Goal: Navigation & Orientation: Find specific page/section

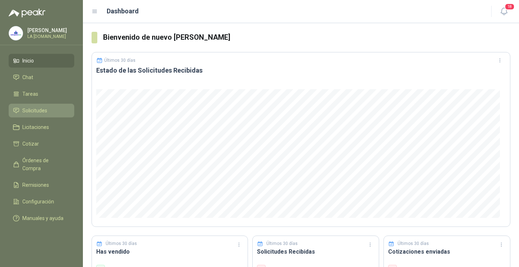
click at [39, 113] on span "Solicitudes" at bounding box center [34, 110] width 25 height 8
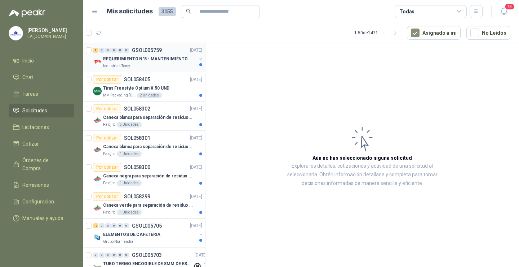
click at [142, 60] on p "REQUERIMIENTO N°8 - MANTENIMIENTO" at bounding box center [145, 59] width 85 height 7
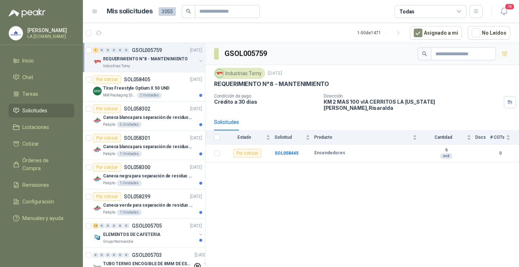
click at [37, 111] on span "Solicitudes" at bounding box center [34, 110] width 25 height 8
click at [139, 88] on p "Tiras Freestyle Optium X 50 UND" at bounding box center [136, 88] width 66 height 7
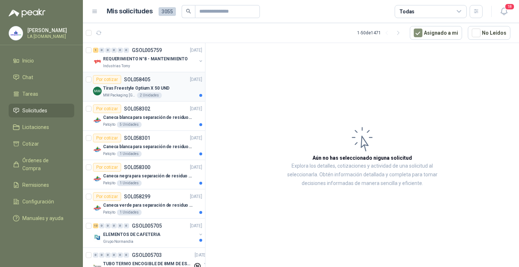
click at [159, 82] on div "Por cotizar SOL058405 [DATE]" at bounding box center [147, 79] width 109 height 9
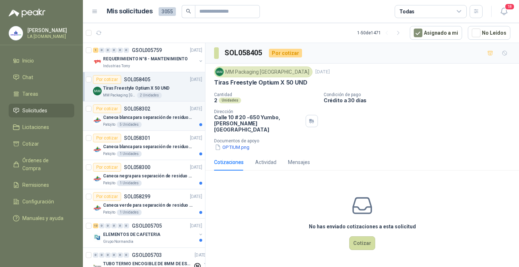
click at [156, 115] on p "Caneca blanca para separación de residuos 121 LT" at bounding box center [148, 117] width 90 height 7
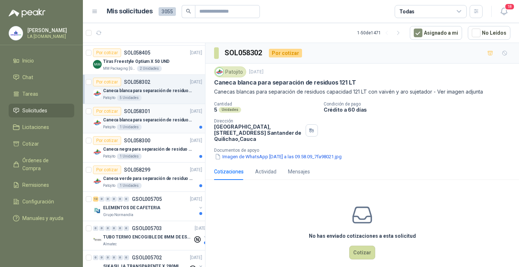
scroll to position [36, 0]
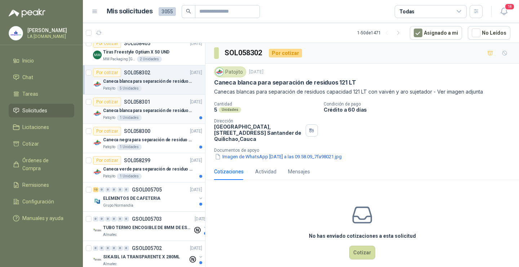
click at [158, 111] on p "Caneca blanca para separación de residuos 10 LT" at bounding box center [148, 110] width 90 height 7
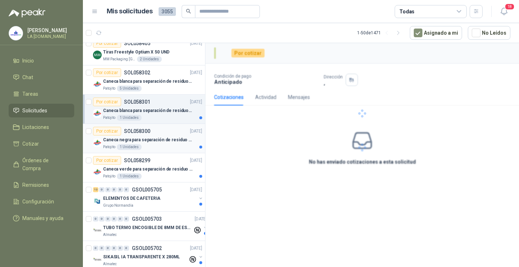
click at [152, 143] on div "Caneca negra para separación de residuo 55 LT" at bounding box center [152, 139] width 99 height 9
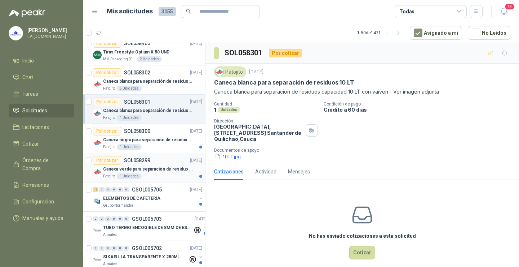
click at [157, 172] on p "Caneca verde para separación de residuo 55 LT" at bounding box center [148, 169] width 90 height 7
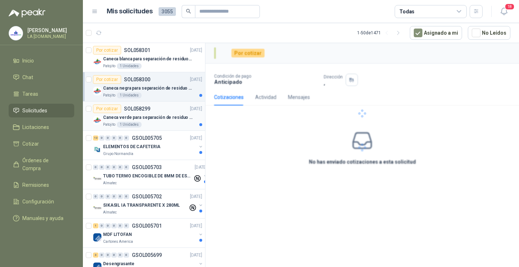
scroll to position [108, 0]
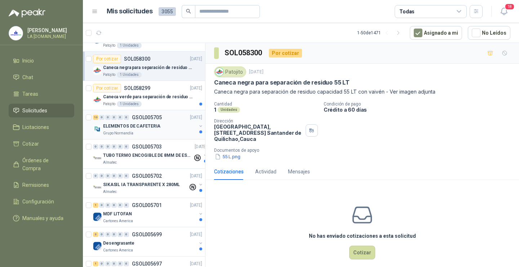
click at [164, 128] on div "ELEMENTOS DE CAFETERIA" at bounding box center [149, 126] width 93 height 9
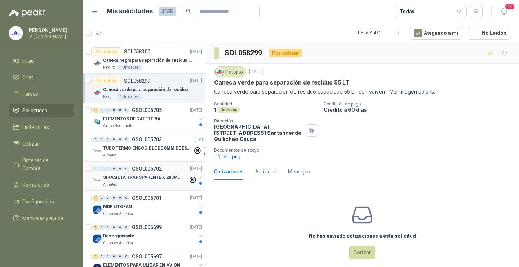
scroll to position [108, 0]
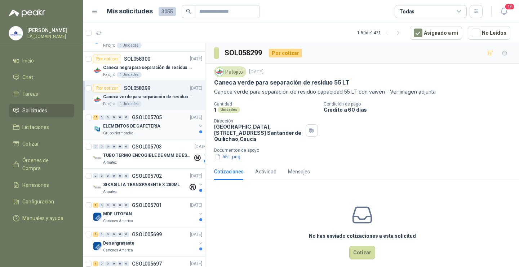
click at [162, 126] on div "ELEMENTOS DE CAFETERIA" at bounding box center [149, 126] width 93 height 9
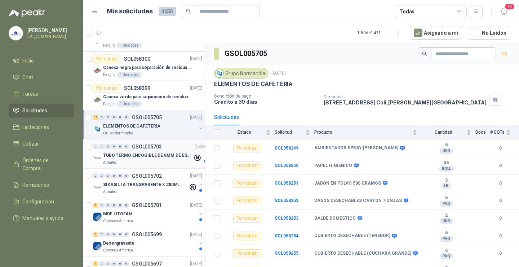
click at [148, 149] on div "0 0 0 0 0 0 GSOL005703 [DATE]" at bounding box center [150, 146] width 115 height 9
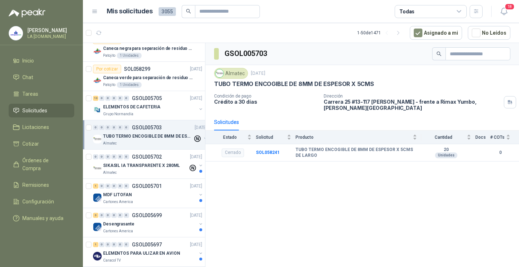
scroll to position [144, 0]
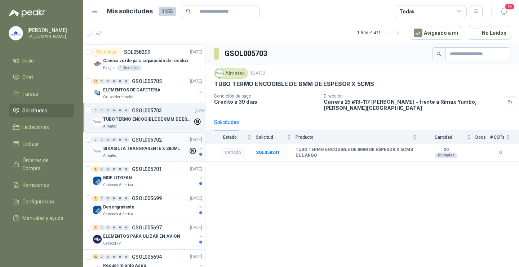
click at [156, 154] on div "Almatec" at bounding box center [145, 156] width 85 height 6
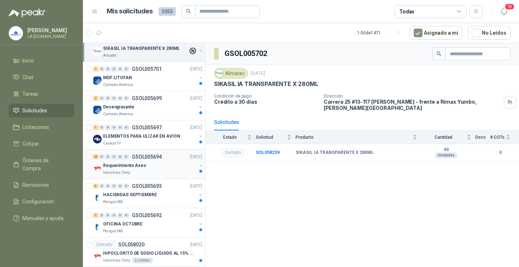
scroll to position [253, 0]
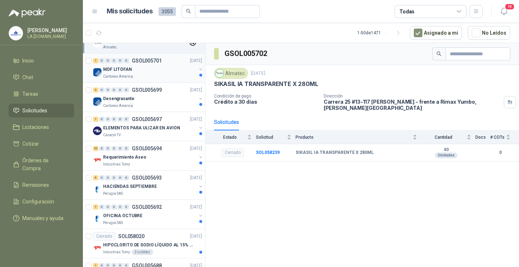
click at [157, 75] on div "Cartones America" at bounding box center [149, 77] width 93 height 6
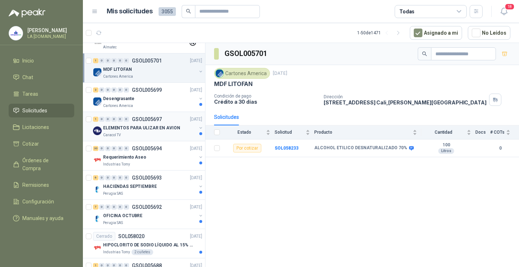
click at [152, 132] on div "ELEMENTOS PARA ULIZAR EN AVION Caracol TV" at bounding box center [149, 130] width 93 height 14
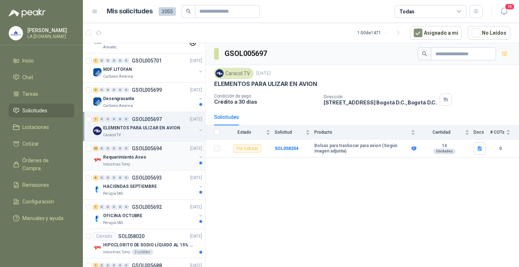
click at [153, 152] on div "30 0 0 0 0 0 GSOL005694 [DATE]" at bounding box center [148, 148] width 111 height 9
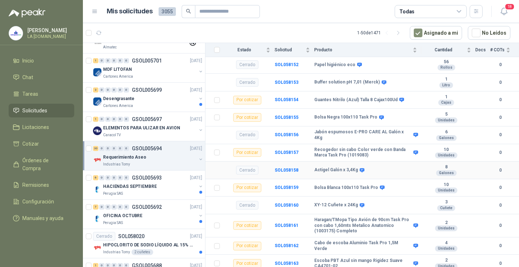
scroll to position [289, 0]
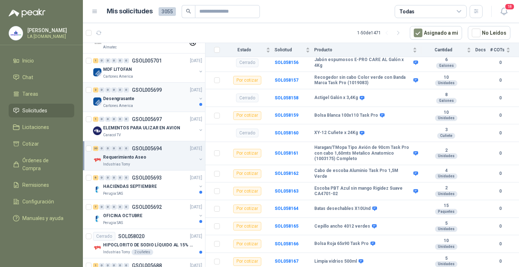
click at [155, 102] on div "Desengrasante" at bounding box center [149, 98] width 93 height 9
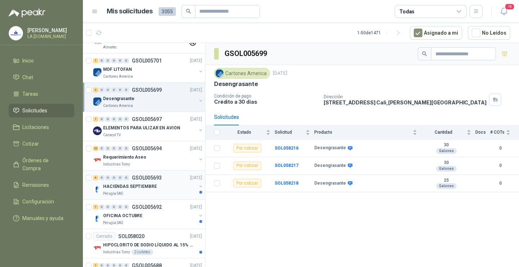
click at [137, 186] on p "HACIENDAS SEPTIEMBRE" at bounding box center [130, 186] width 54 height 7
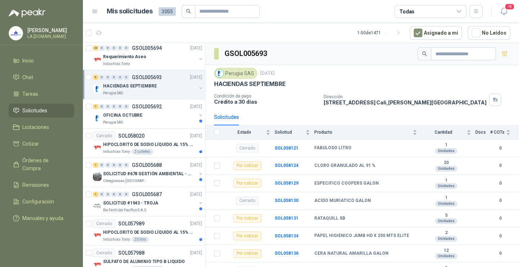
scroll to position [361, 0]
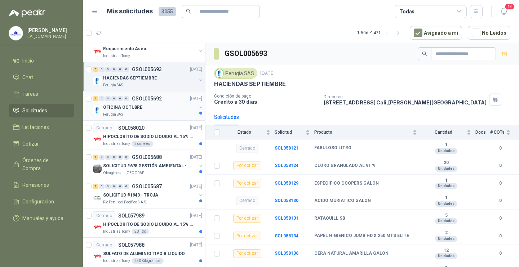
click at [145, 112] on div "Perugia SAS" at bounding box center [149, 114] width 93 height 6
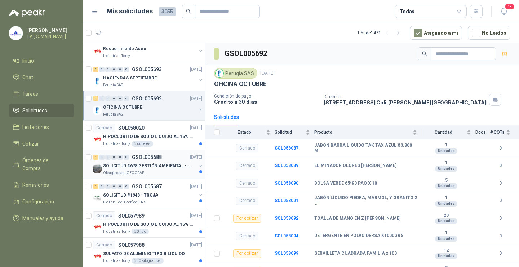
click at [145, 165] on p "SOLICITUD #678 GESTIÓN AMBIENTAL - TUMACO" at bounding box center [148, 165] width 90 height 7
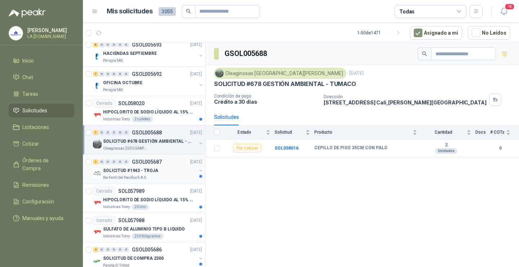
scroll to position [397, 0]
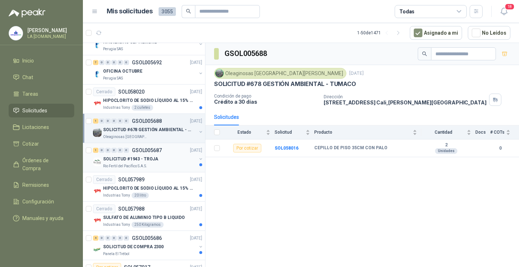
click at [148, 166] on div "Rio Fertil del Pacífico S.A.S." at bounding box center [149, 166] width 93 height 6
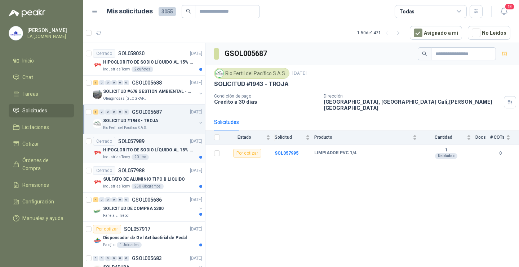
scroll to position [469, 0]
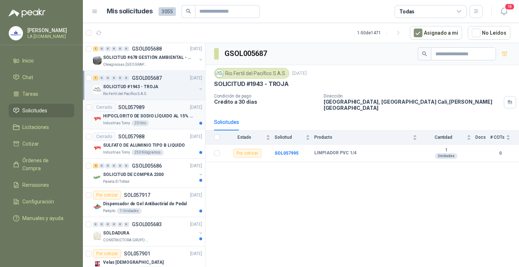
click at [154, 119] on div "HIPOCLORITO DE SODIO LÍQUIDO AL 15% CONT NETO 20L" at bounding box center [152, 115] width 99 height 9
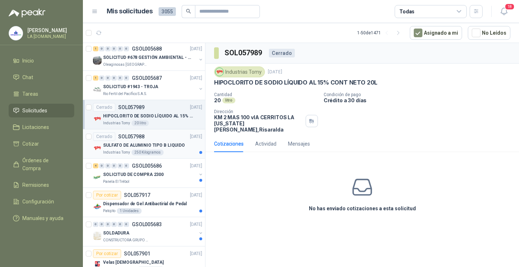
click at [154, 148] on p "SULFATO DE ALUMINIO TIPO B LIQUIDO" at bounding box center [144, 145] width 82 height 7
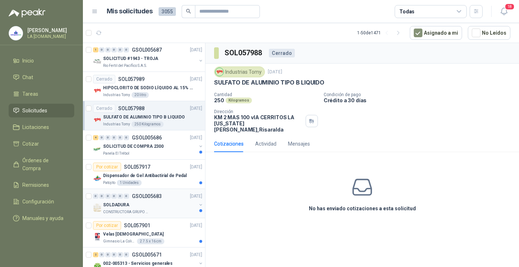
scroll to position [505, 0]
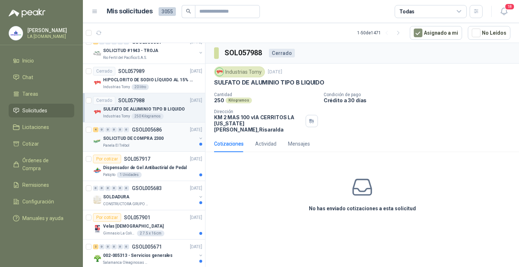
click at [153, 144] on div "Panela El Trébol" at bounding box center [149, 145] width 93 height 6
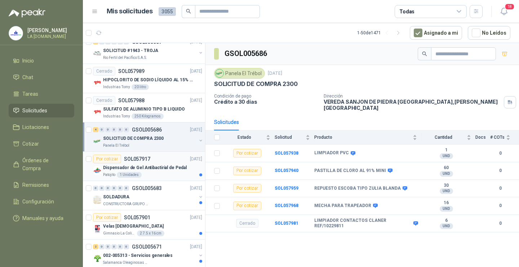
click at [149, 170] on p "Dispensador de Gel Antibactirial de Pedal" at bounding box center [145, 167] width 84 height 7
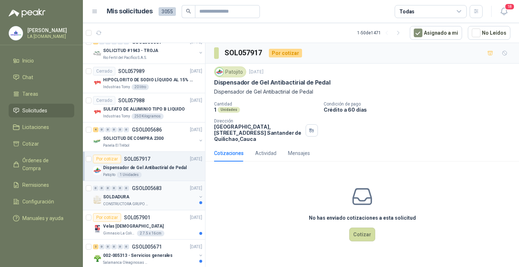
click at [156, 191] on div "0 0 0 0 0 0 GSOL005683 [DATE]" at bounding box center [148, 188] width 111 height 9
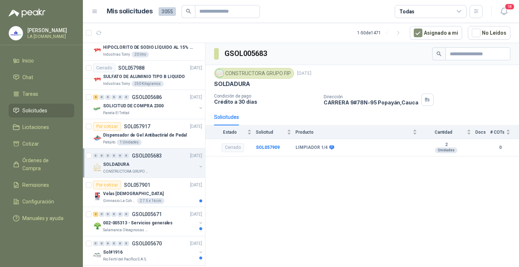
scroll to position [541, 0]
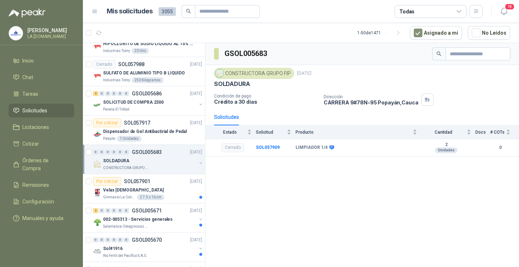
click at [156, 191] on div "Velas [DEMOGRAPHIC_DATA]" at bounding box center [152, 189] width 99 height 9
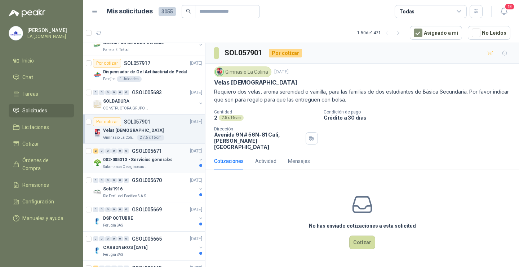
scroll to position [613, 0]
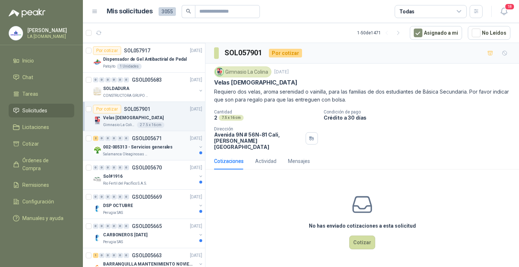
click at [162, 157] on div "2 0 0 0 0 0 GSOL005671 [DATE] 002-005313 - Servicios generales Salamanca Oleagi…" at bounding box center [144, 145] width 122 height 29
click at [160, 154] on div "Salamanca Oleaginosas SAS" at bounding box center [149, 154] width 93 height 6
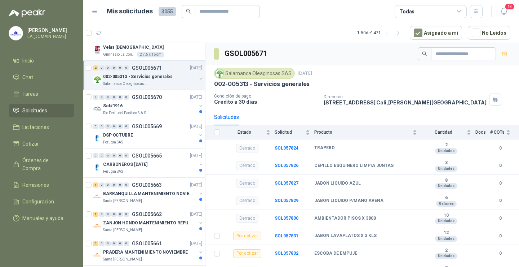
scroll to position [685, 0]
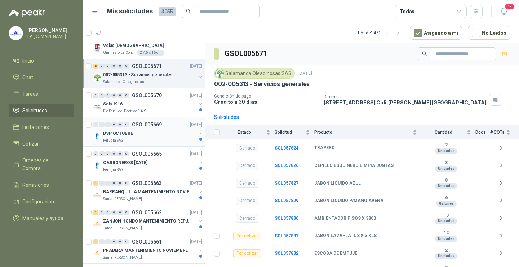
click at [154, 139] on div "Perugia SAS" at bounding box center [149, 140] width 93 height 6
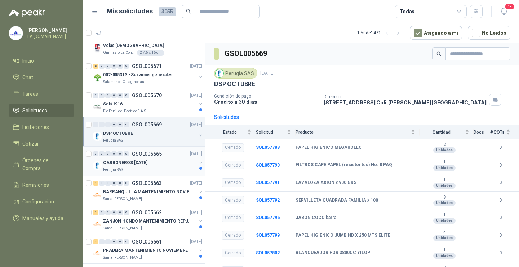
click at [151, 165] on div "CARBONEROS [DATE]" at bounding box center [149, 162] width 93 height 9
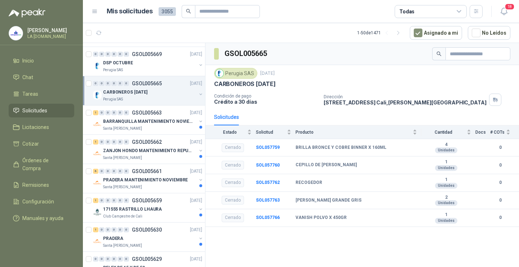
scroll to position [758, 0]
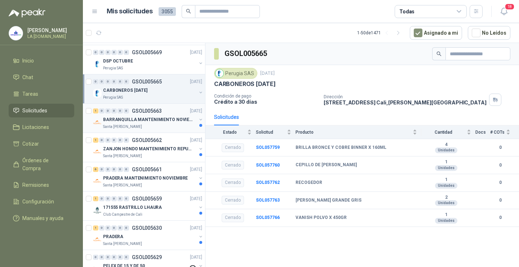
click at [156, 122] on p "BARRANQUILLA MANTENIMIENTO NOVIEMBRE" at bounding box center [148, 119] width 90 height 7
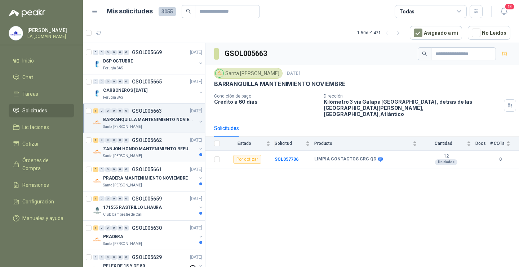
click at [150, 148] on p "ZANJON HONDO MANTENIMIENTO REPUESTOS" at bounding box center [148, 148] width 90 height 7
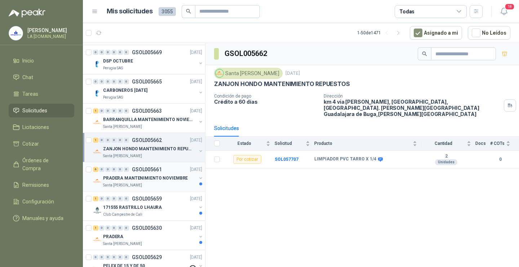
click at [157, 182] on div "Santa [PERSON_NAME]" at bounding box center [149, 185] width 93 height 6
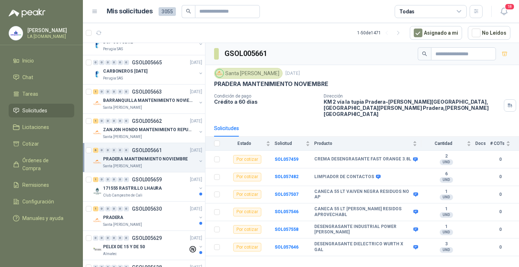
scroll to position [794, 0]
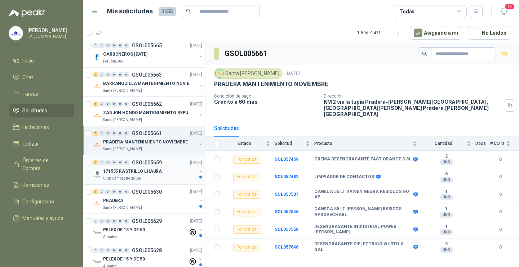
click at [156, 178] on div "Club Campestre de Cali" at bounding box center [149, 178] width 93 height 6
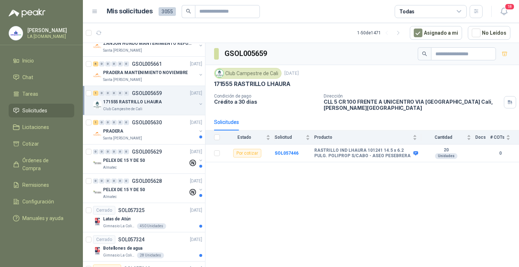
scroll to position [866, 0]
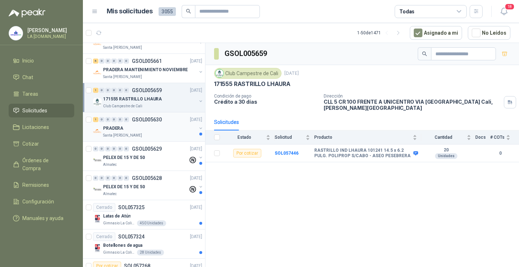
click at [148, 133] on div "Santa [PERSON_NAME]" at bounding box center [149, 135] width 93 height 6
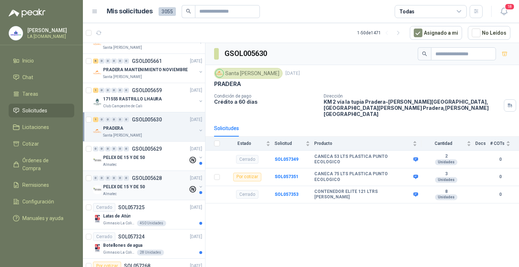
click at [155, 172] on div "0 0 0 0 0 0 GSOL005628 [DATE] PELEX DE 15 Y DE 50 Almatec" at bounding box center [144, 185] width 122 height 29
click at [157, 158] on div "PELEX DE 15 Y DE 50" at bounding box center [145, 157] width 85 height 9
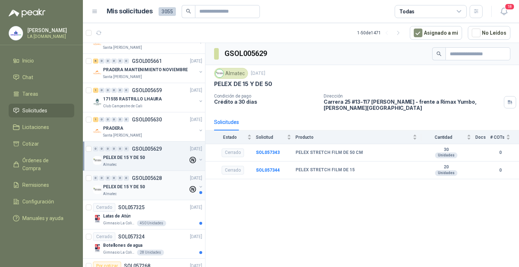
click at [153, 182] on div "0 0 0 0 0 0 GSOL005628 [DATE]" at bounding box center [148, 178] width 111 height 9
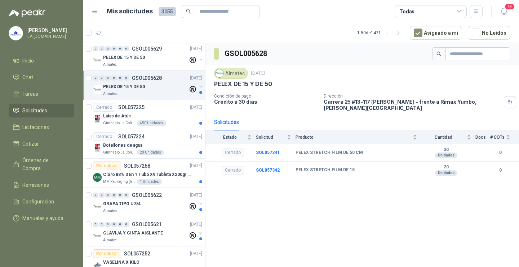
scroll to position [974, 0]
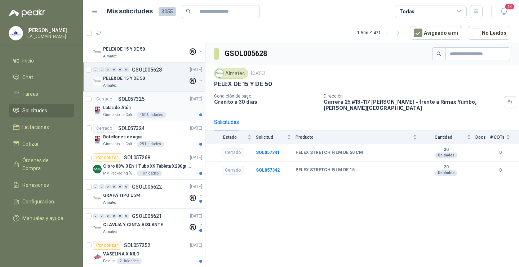
click at [168, 108] on div "Latas de Atún" at bounding box center [152, 107] width 99 height 9
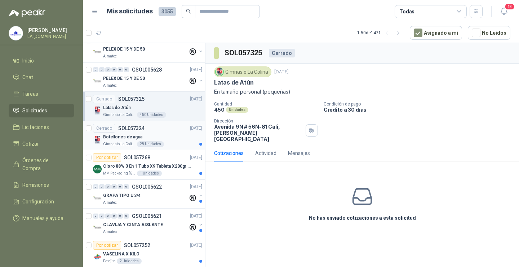
click at [164, 144] on div "Gimnasio La [MEDICAL_DATA] 28 Unidades" at bounding box center [152, 144] width 99 height 6
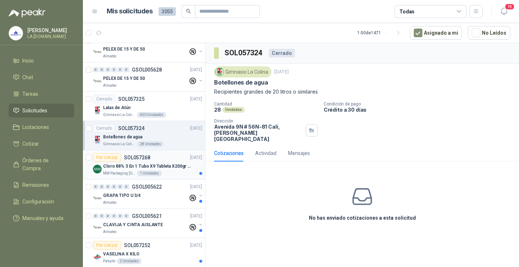
click at [167, 177] on article "Por cotizar SOL057268 [DATE] Cloro 88% 3 En 1 Tubo X9 Tableta X200gr Oxycl MM P…" at bounding box center [144, 164] width 122 height 29
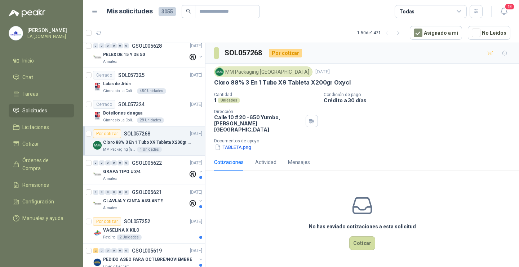
scroll to position [1010, 0]
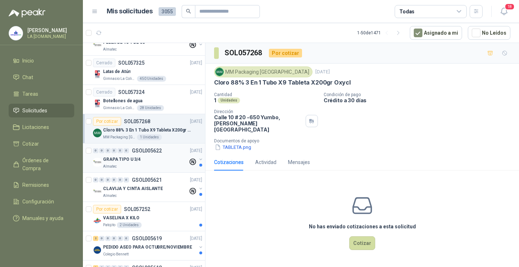
click at [161, 165] on div "Almatec" at bounding box center [145, 166] width 85 height 6
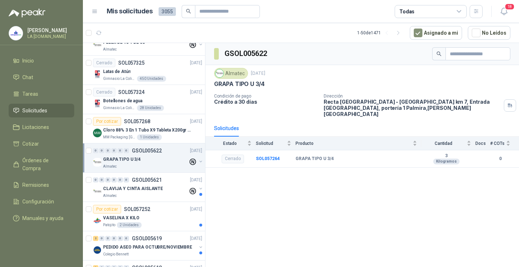
scroll to position [1046, 0]
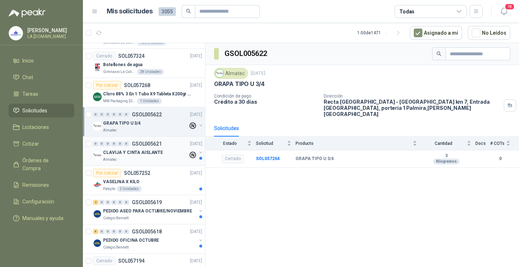
click at [164, 162] on div "0 0 0 0 0 0 GSOL005621 [DATE] CLAVIJA Y CINTA AISLANTE Almatec" at bounding box center [144, 150] width 122 height 29
click at [165, 157] on div "Almatec" at bounding box center [145, 160] width 85 height 6
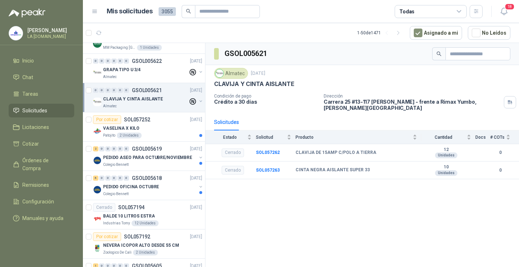
scroll to position [1118, 0]
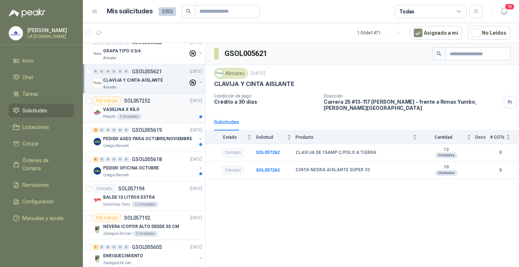
click at [176, 121] on article "Por cotizar SOL057252 [DATE] VASELINA X KILO Patojito 2 Unidades" at bounding box center [144, 107] width 122 height 29
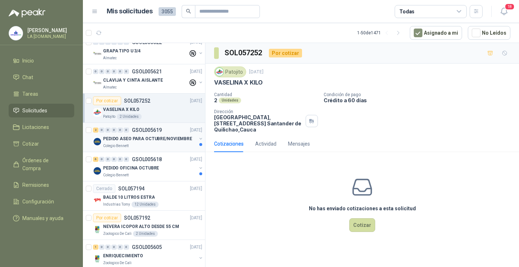
click at [173, 140] on p "PEDIDO ASEO PARA OCTUBRE/NOVIEMBRE" at bounding box center [147, 138] width 89 height 7
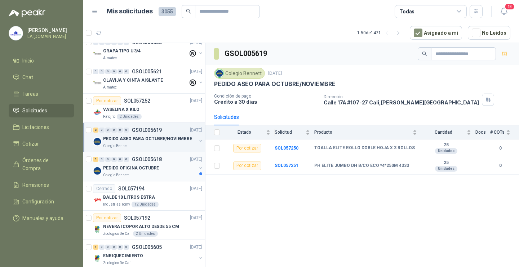
click at [173, 168] on div "PEDIDO OFICINA OCTUBRE" at bounding box center [149, 167] width 93 height 9
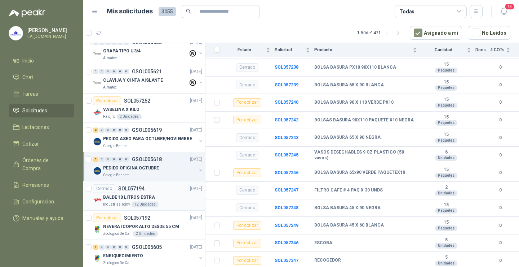
scroll to position [1226, 0]
